Goal: Transaction & Acquisition: Purchase product/service

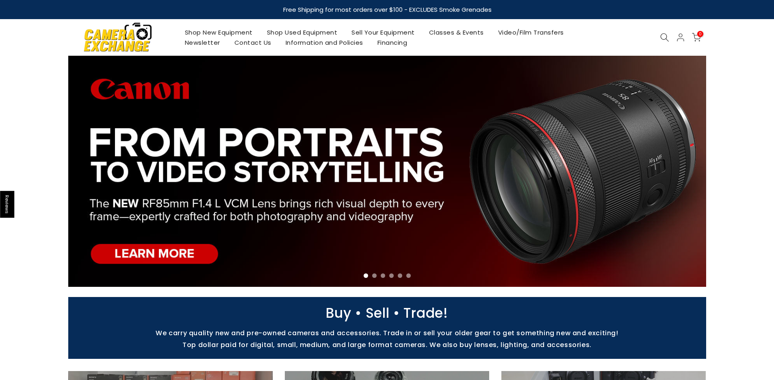
click at [295, 27] on div "Shop New Equipment Shop Used Equipment Sell Your Equipment Classes & Events Vid…" at bounding box center [387, 37] width 646 height 37
click at [295, 29] on link "Shop Used Equipment" at bounding box center [302, 32] width 85 height 10
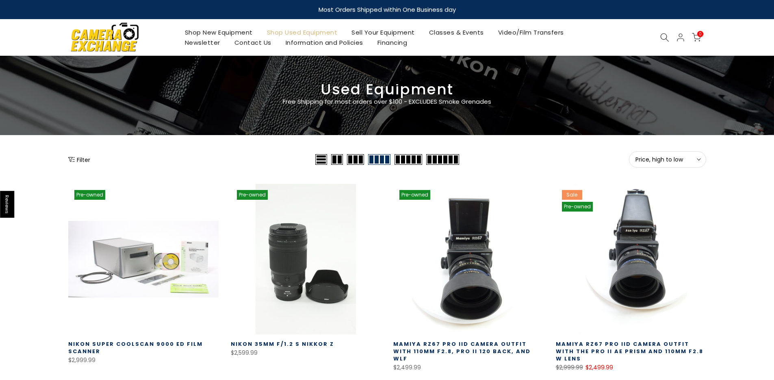
click at [660, 156] on span "Price, high to low" at bounding box center [668, 159] width 64 height 7
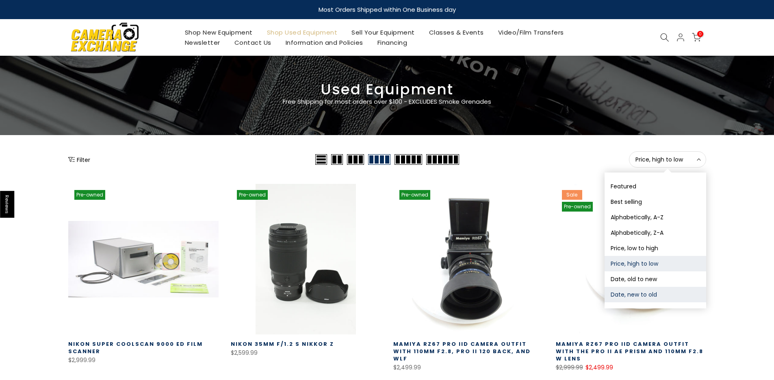
click at [652, 291] on button "Date, new to old" at bounding box center [656, 293] width 102 height 15
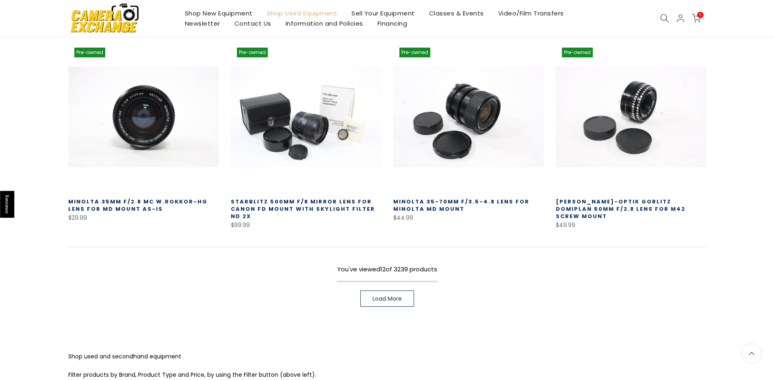
scroll to position [528, 0]
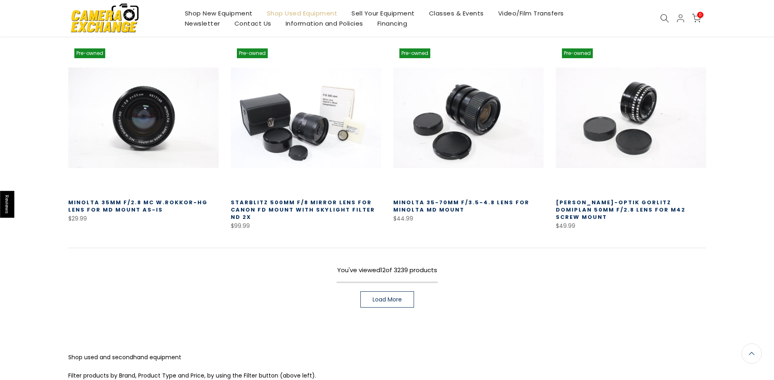
click at [397, 289] on div "You've viewed 12 of 3239 products Load More" at bounding box center [387, 277] width 638 height 60
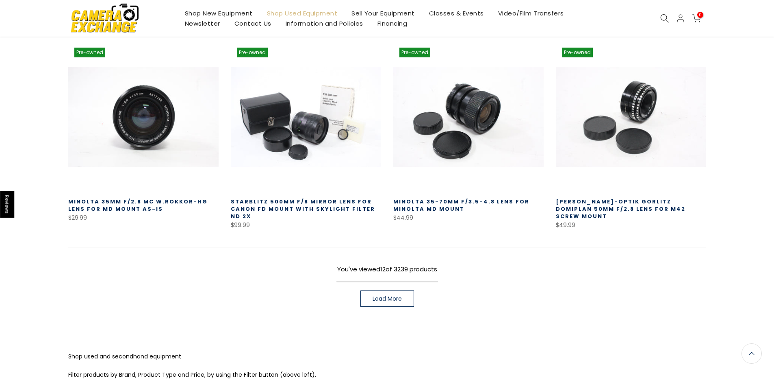
click at [397, 293] on link "Load More" at bounding box center [387, 298] width 54 height 16
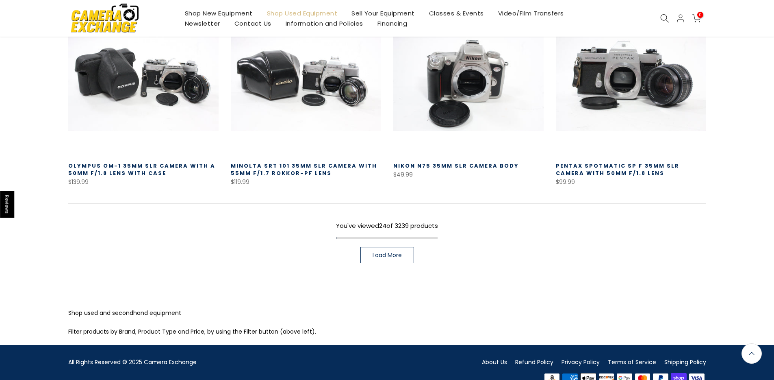
scroll to position [1159, 0]
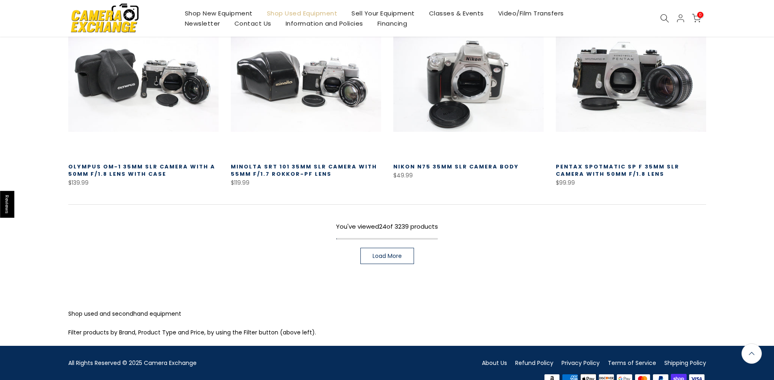
click at [403, 247] on link "Load More" at bounding box center [387, 255] width 54 height 16
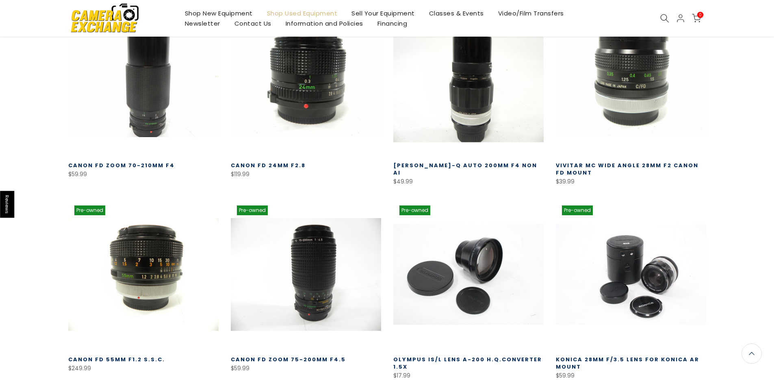
scroll to position [1655, 0]
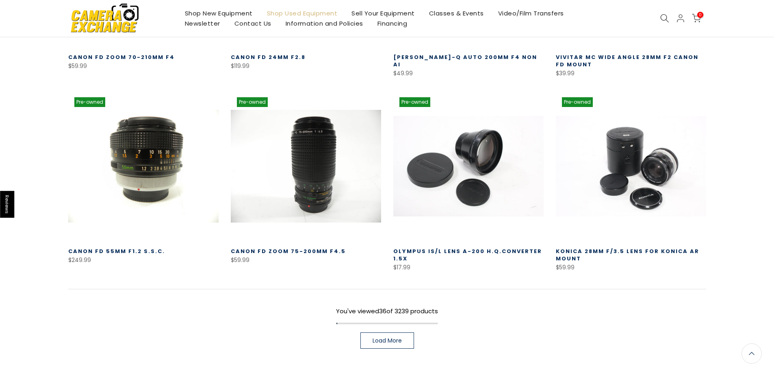
click at [412, 334] on link "Load More" at bounding box center [387, 340] width 54 height 16
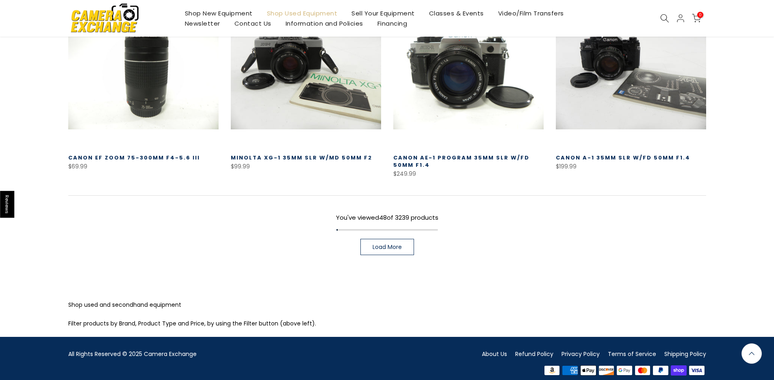
scroll to position [2330, 0]
